Goal: Task Accomplishment & Management: Complete application form

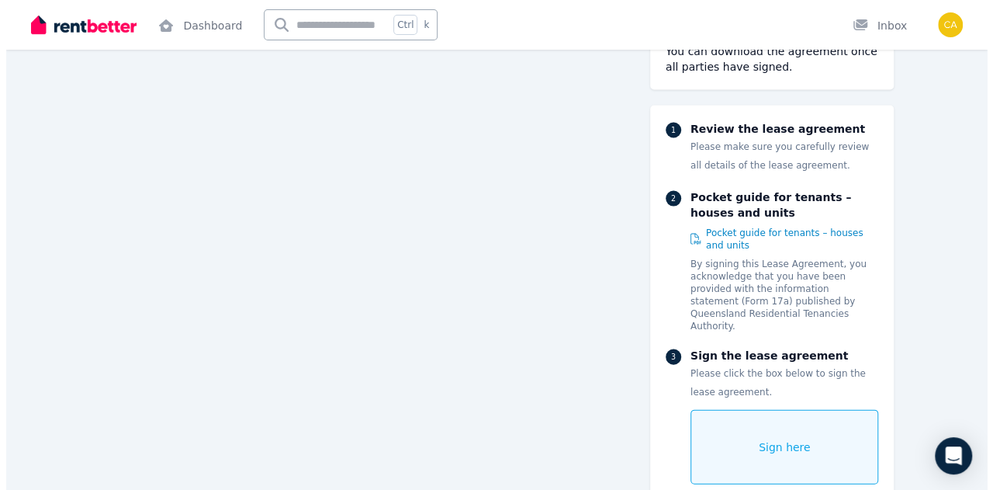
scroll to position [10326, 0]
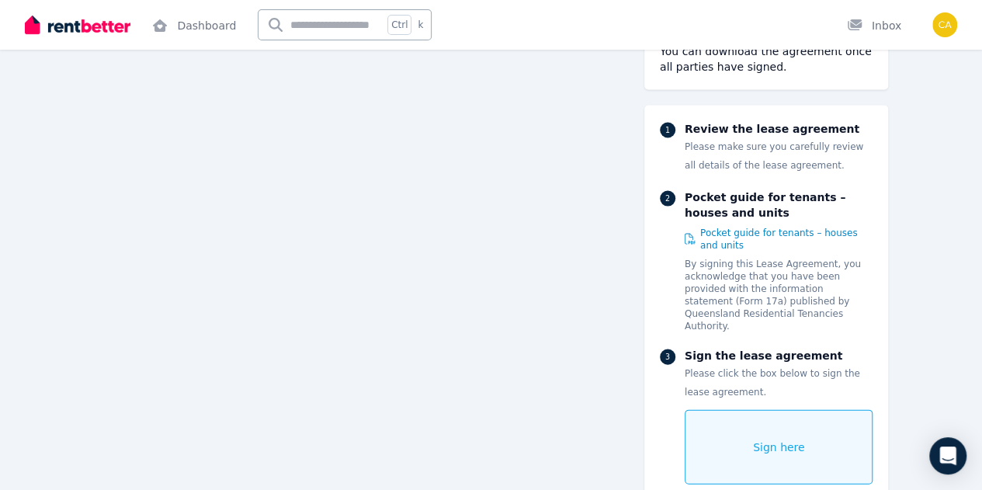
click at [782, 410] on div "Sign here" at bounding box center [779, 447] width 189 height 75
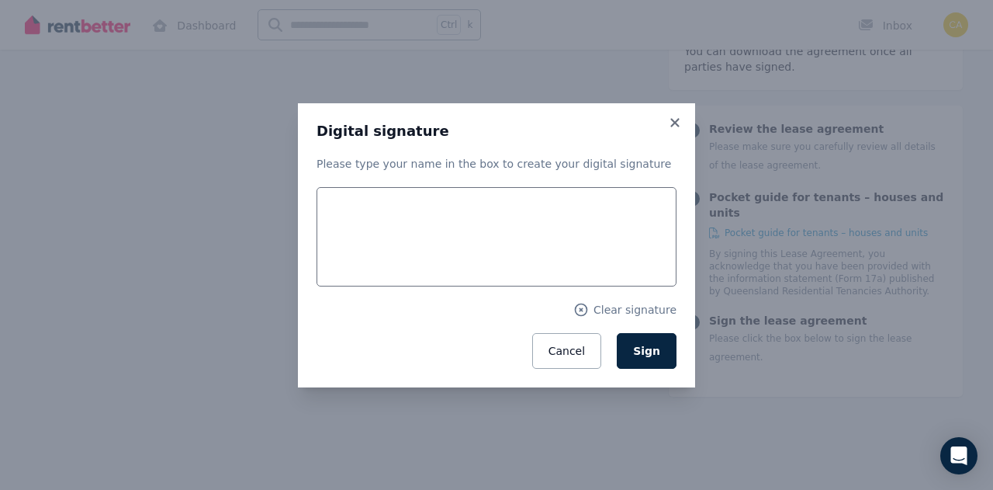
scroll to position [10332, 0]
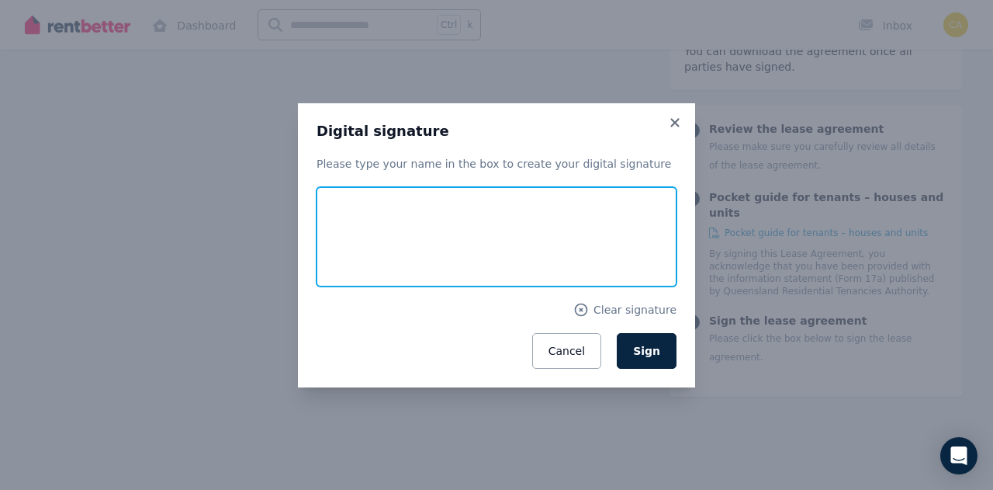
click at [380, 250] on input "text" at bounding box center [497, 236] width 360 height 99
type input "********"
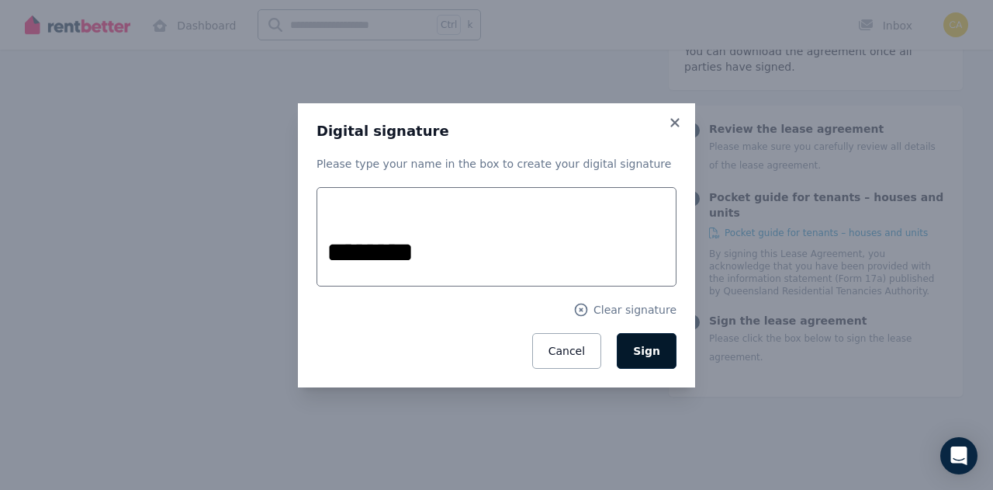
click at [655, 350] on span "Sign" at bounding box center [646, 351] width 27 height 12
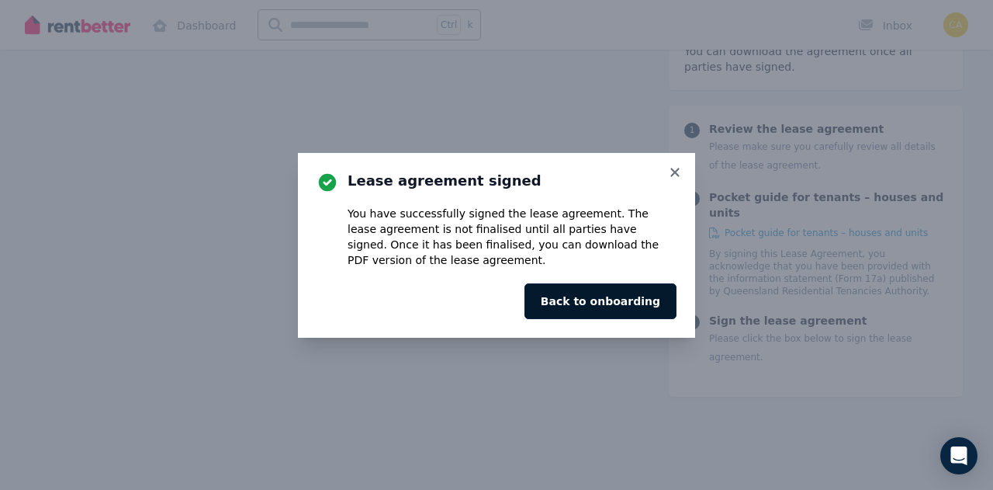
click at [664, 310] on button "Back to onboarding" at bounding box center [601, 301] width 152 height 36
